Goal: Check status: Check status

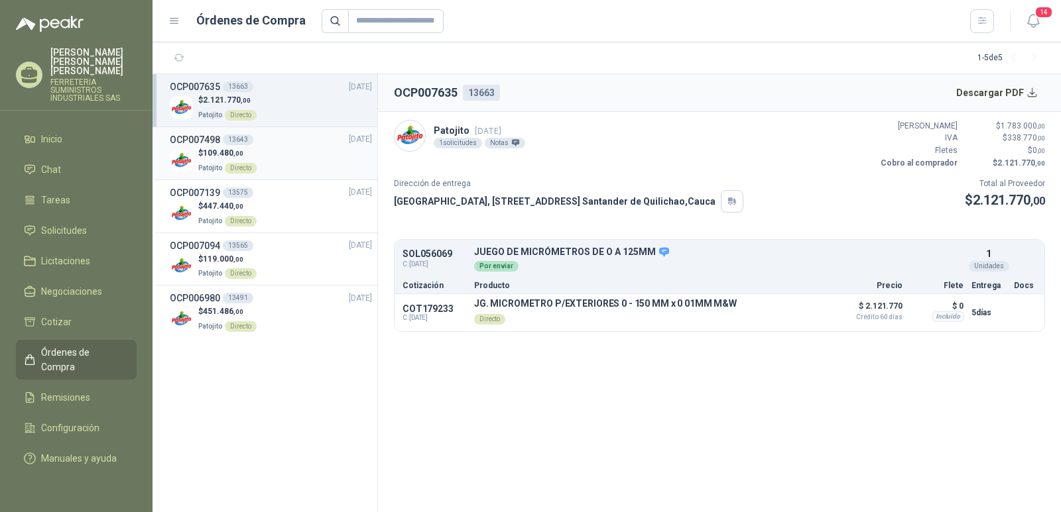
click at [200, 136] on h3 "OCP007498" at bounding box center [195, 140] width 50 height 15
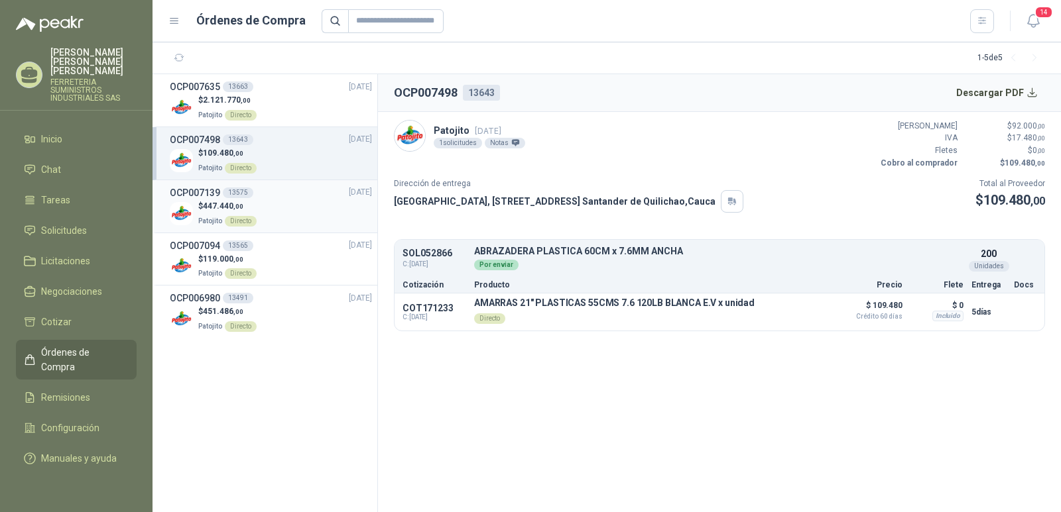
click at [188, 195] on h3 "OCP007139" at bounding box center [195, 193] width 50 height 15
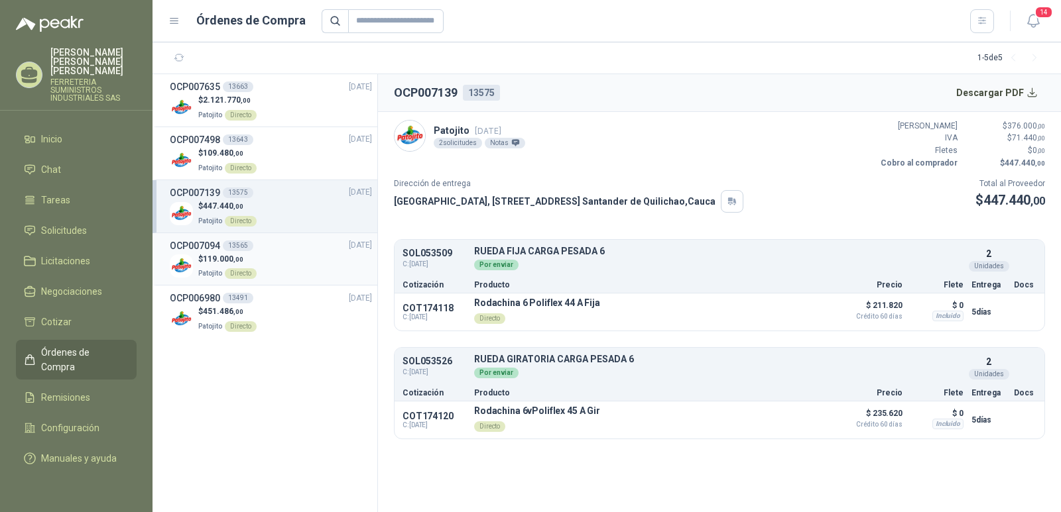
click at [200, 243] on h3 "OCP007094" at bounding box center [195, 246] width 50 height 15
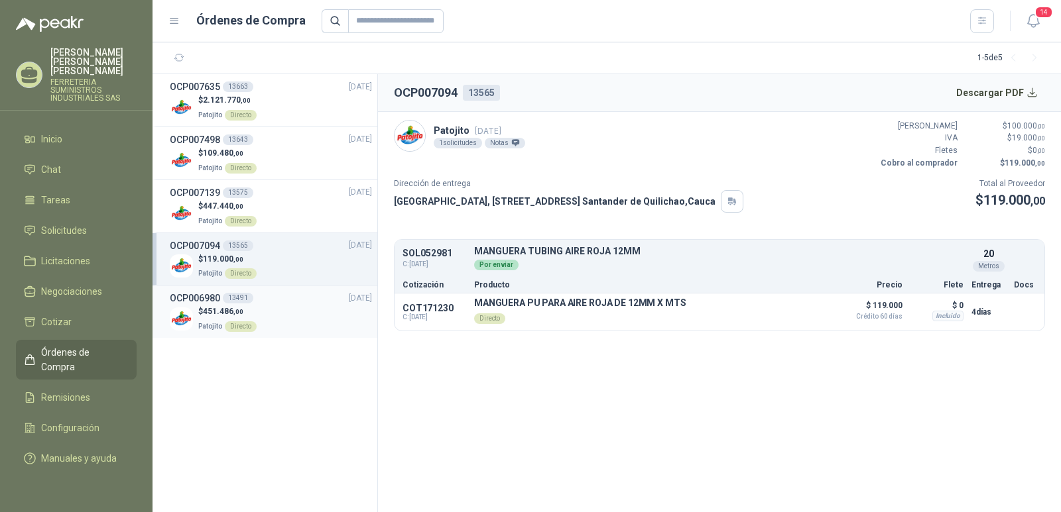
click at [211, 313] on span "451.486 ,00" at bounding box center [223, 311] width 40 height 9
